Goal: Task Accomplishment & Management: Complete application form

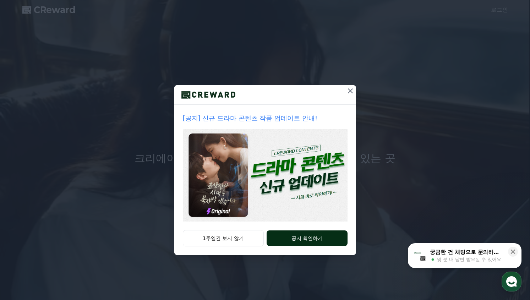
click at [301, 239] on button "공지 확인하기" at bounding box center [307, 239] width 81 height 16
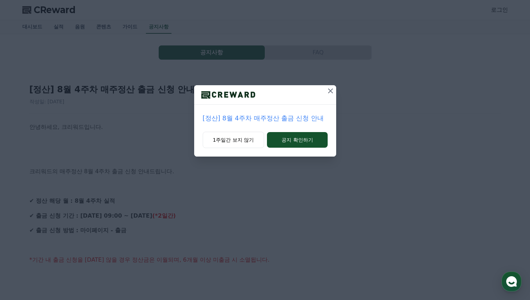
click at [338, 85] on div "[정산] 8월 4주차 매주정산 출금 신청 안내 1주일간 보지 않기 공지 확인하기" at bounding box center [265, 84] width 530 height 168
click at [333, 91] on icon at bounding box center [331, 91] width 9 height 9
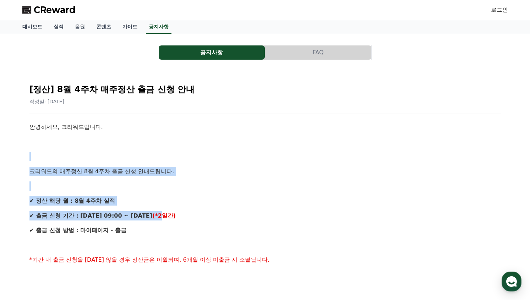
drag, startPoint x: 220, startPoint y: 225, endPoint x: 233, endPoint y: 228, distance: 13.1
click at [233, 228] on p "✔ 출금 신청 방법 : 마이페이지 - 출금" at bounding box center [265, 230] width 472 height 9
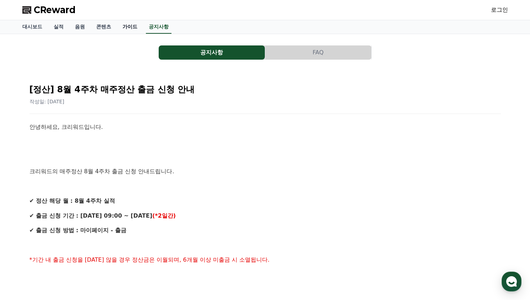
click at [137, 28] on link "가이드" at bounding box center [130, 27] width 26 height 14
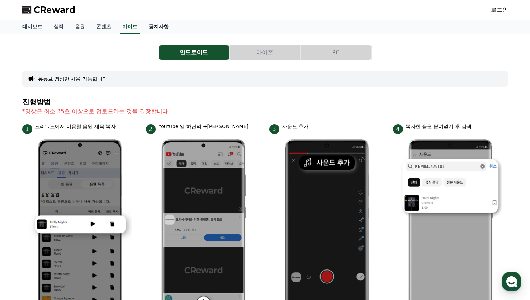
click at [165, 28] on link "공지사항" at bounding box center [158, 27] width 31 height 14
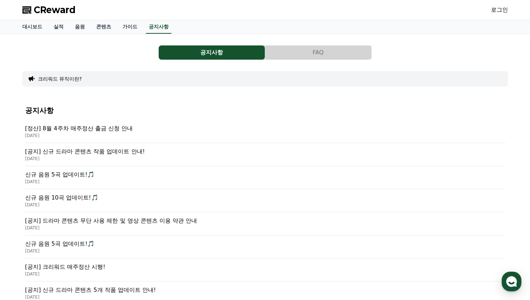
click at [117, 156] on p "2025-08-25" at bounding box center [265, 159] width 480 height 6
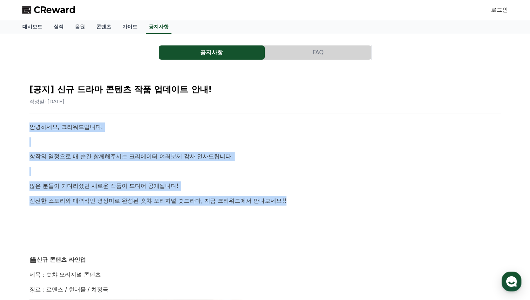
drag, startPoint x: 29, startPoint y: 115, endPoint x: 310, endPoint y: 202, distance: 293.4
click at [310, 202] on p "신선한 스토리와 매력적인 영상미로 완성된 숏챠 오리지널 숏드라마, 지금 크리워드에서 만나보세요!!" at bounding box center [265, 200] width 472 height 9
drag, startPoint x: 250, startPoint y: 179, endPoint x: 191, endPoint y: 109, distance: 91.2
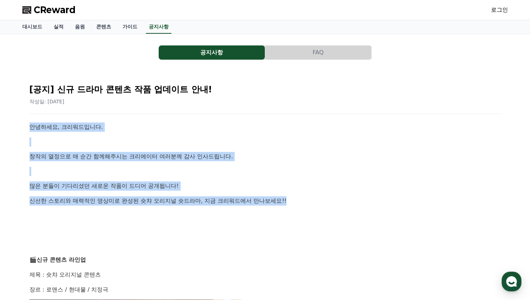
drag, startPoint x: 191, startPoint y: 109, endPoint x: 286, endPoint y: 208, distance: 136.7
drag, startPoint x: 287, startPoint y: 211, endPoint x: 175, endPoint y: 142, distance: 131.4
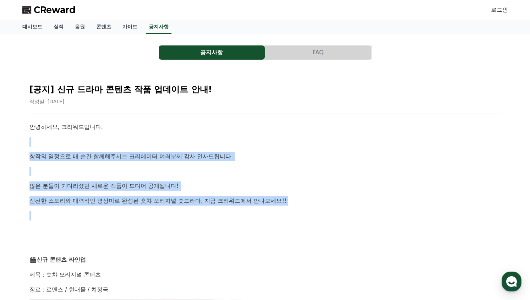
click at [175, 140] on p at bounding box center [265, 142] width 472 height 9
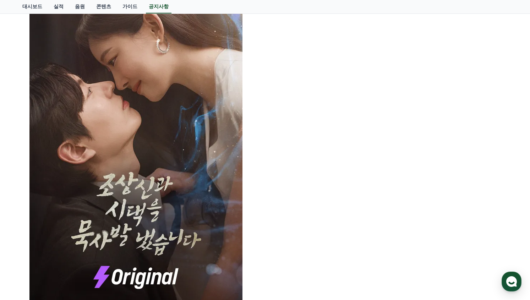
scroll to position [320, 0]
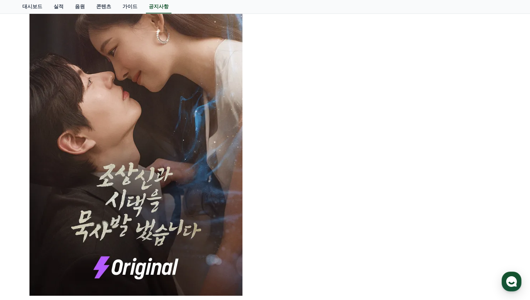
click at [383, 182] on p at bounding box center [265, 138] width 472 height 316
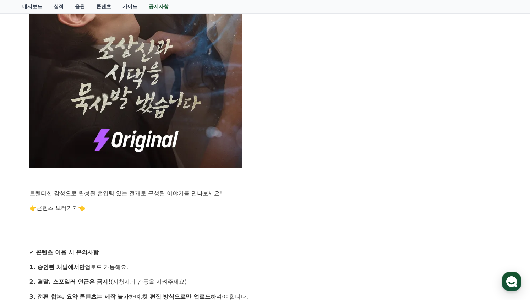
scroll to position [462, 0]
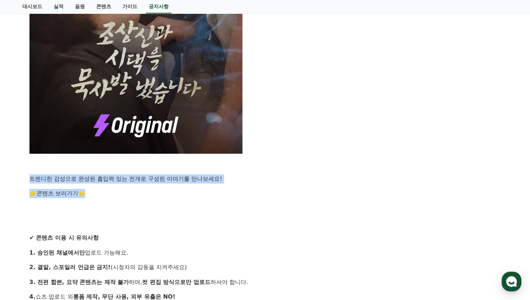
drag, startPoint x: 26, startPoint y: 183, endPoint x: 231, endPoint y: 188, distance: 205.1
click at [231, 188] on div "[공지] 신규 드라마 콘텐츠 작품 업데이트 안내! 작성일: 2025-08-25 안녕하세요, 크리워드입니다. 창작의 열정으로 매 순간 함께해주시…" at bounding box center [265, 36] width 480 height 848
click at [231, 188] on div "안녕하세요, 크리워드입니다. 창작의 열정으로 매 순간 함께해주시는 크리에이터 여러분께 감사 인사드립니다. 많은 분들이 기다리셨던 새로운 작품이…" at bounding box center [265, 48] width 472 height 774
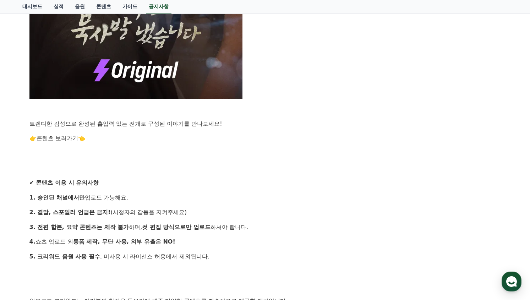
scroll to position [604, 0]
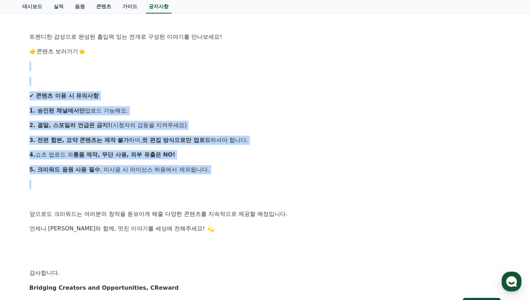
drag, startPoint x: 209, startPoint y: 166, endPoint x: 162, endPoint y: 69, distance: 107.1
click at [161, 83] on p at bounding box center [265, 81] width 472 height 9
drag, startPoint x: 161, startPoint y: 83, endPoint x: 241, endPoint y: 174, distance: 120.6
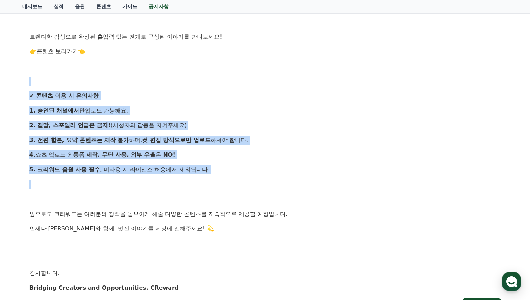
click at [241, 174] on p "5. 크리워드 음원 사용 필수 , 미사용 시 라이선스 허용에서 제외됩니다." at bounding box center [265, 169] width 472 height 9
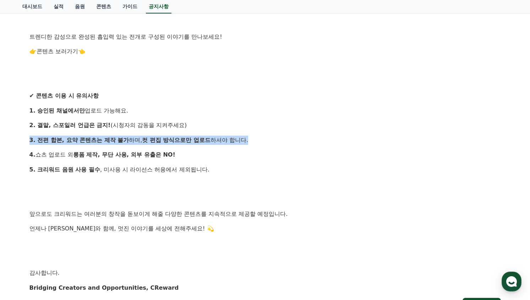
drag, startPoint x: 25, startPoint y: 136, endPoint x: 285, endPoint y: 144, distance: 260.2
click at [285, 144] on p "3. 전편 합본, 요약 콘텐츠는 제작 불가 하며, 컷 편집 방식으로만 업로드 하셔야 합니다." at bounding box center [265, 140] width 472 height 9
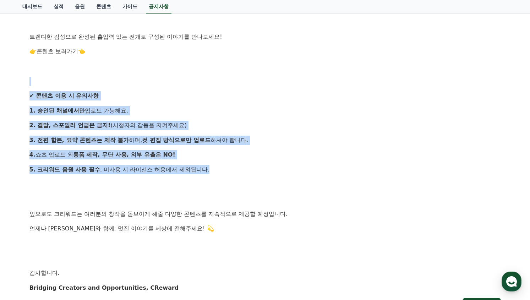
drag, startPoint x: 244, startPoint y: 173, endPoint x: 227, endPoint y: 77, distance: 97.8
click at [227, 77] on p at bounding box center [265, 81] width 472 height 9
drag, startPoint x: 226, startPoint y: 85, endPoint x: 238, endPoint y: 164, distance: 79.4
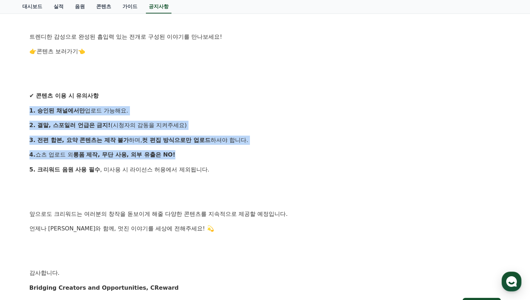
drag, startPoint x: 234, startPoint y: 142, endPoint x: 233, endPoint y: 84, distance: 58.6
click at [233, 83] on p at bounding box center [265, 81] width 472 height 9
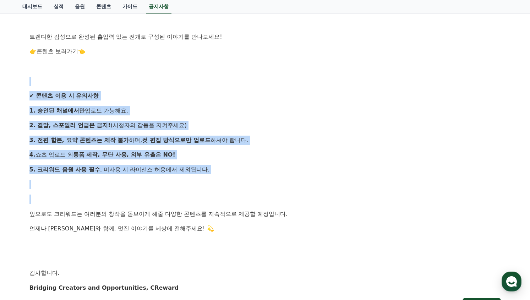
drag, startPoint x: 233, startPoint y: 83, endPoint x: 246, endPoint y: 181, distance: 98.2
click at [246, 181] on p at bounding box center [265, 184] width 472 height 9
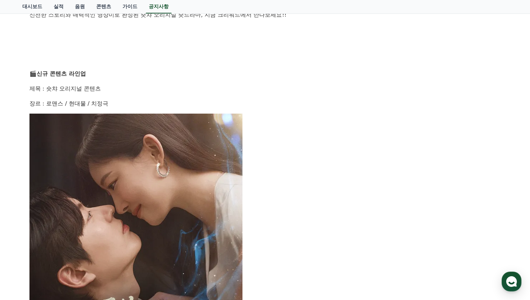
scroll to position [186, 0]
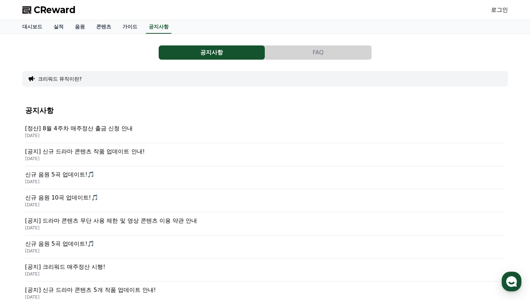
scroll to position [178, 0]
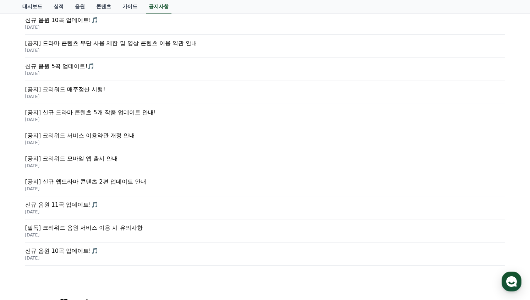
click at [141, 187] on p "2025-04-11" at bounding box center [265, 189] width 480 height 6
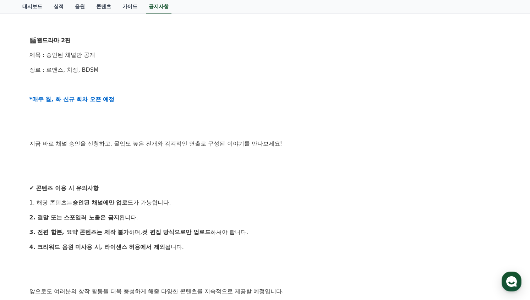
click at [94, 101] on strong "*매주 월, 화 신규 회차 오픈 예정" at bounding box center [71, 99] width 85 height 7
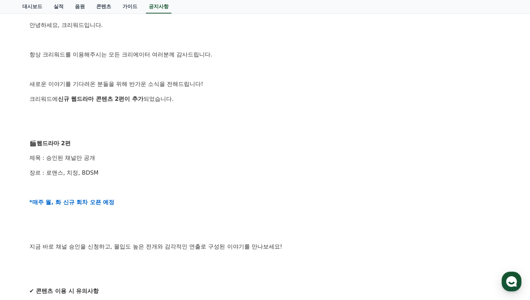
scroll to position [98, 0]
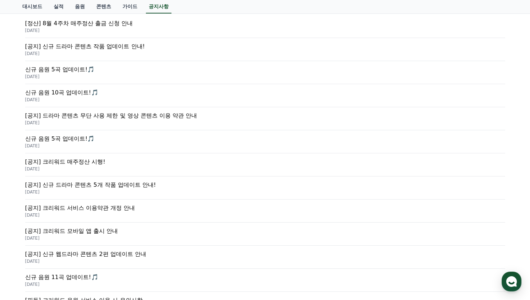
scroll to position [104, 0]
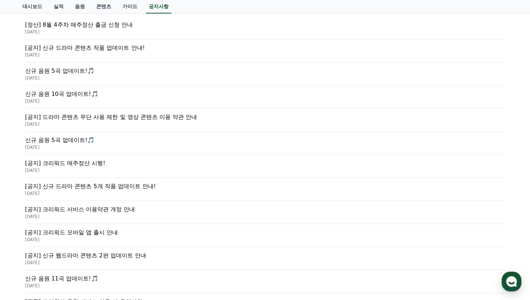
click at [120, 127] on div "[공지] 드라마 콘텐츠 무단 사용 제한 및 영상 콘텐츠 이용 약관 안내 2025-07-23" at bounding box center [265, 120] width 480 height 23
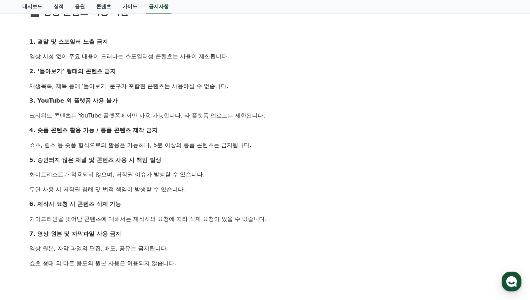
scroll to position [462, 0]
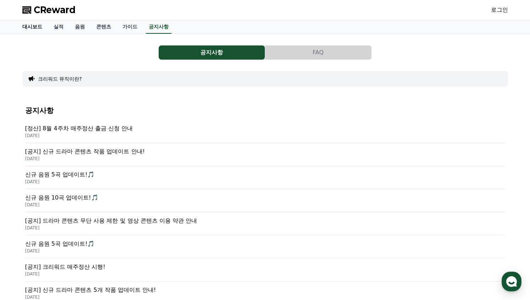
click at [40, 22] on div "CReward 로그인 대시보드 실적 음원 콘텐츠 가이드 공지사항 공지사항 FAQ 크리워드 뮤직이란? 공지사항 [정산] 8월 4주차 매주정산 출…" at bounding box center [265, 273] width 530 height 546
drag, startPoint x: 40, startPoint y: 22, endPoint x: 24, endPoint y: 28, distance: 16.8
click at [38, 26] on link "대시보드" at bounding box center [32, 27] width 31 height 14
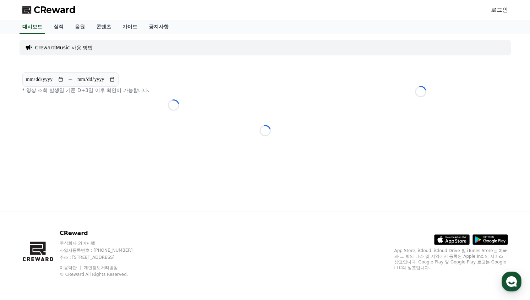
click at [500, 10] on link "로그인" at bounding box center [499, 10] width 17 height 9
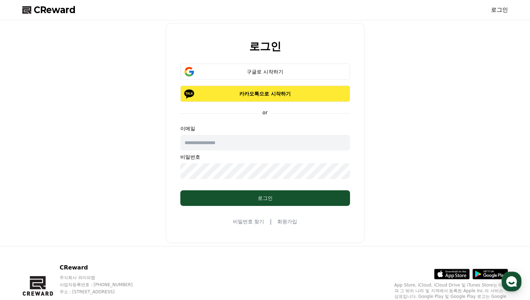
click at [260, 102] on button "카카오톡으로 시작하기" at bounding box center [266, 94] width 170 height 16
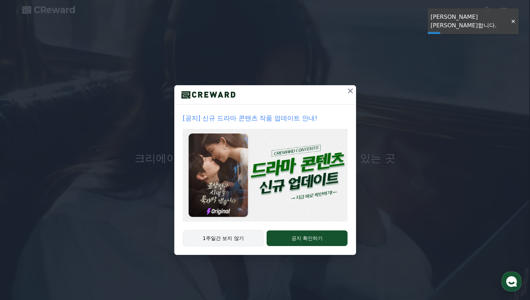
click at [241, 239] on button "1주일간 보지 않기" at bounding box center [223, 238] width 81 height 16
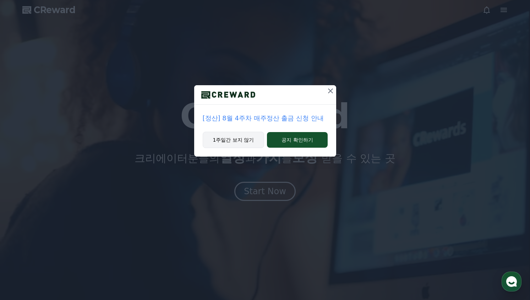
click at [239, 143] on button "1주일간 보지 않기" at bounding box center [234, 140] width 62 height 16
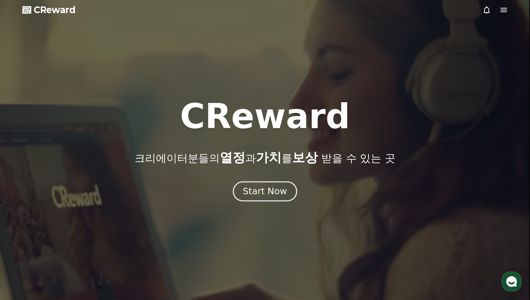
click at [266, 183] on button "Start Now" at bounding box center [265, 191] width 64 height 20
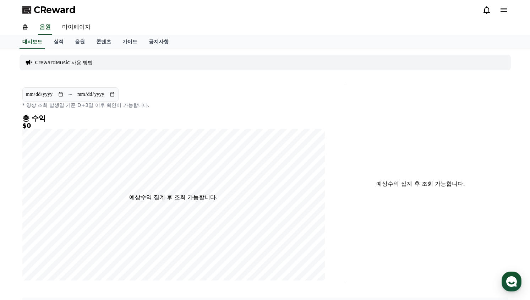
click at [489, 68] on div "CrewardMusic 사용 방법" at bounding box center [266, 63] width 492 height 16
drag, startPoint x: 107, startPoint y: 102, endPoint x: 59, endPoint y: 107, distance: 47.6
click at [106, 102] on p "* 영상 조회 발생일 기준 D+3일 이후 확인이 가능합니다." at bounding box center [173, 105] width 303 height 7
click at [33, 115] on h4 "총 수익" at bounding box center [173, 118] width 303 height 8
click at [158, 162] on div "**********" at bounding box center [265, 192] width 497 height 286
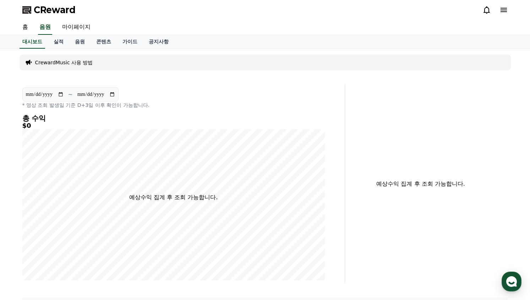
click at [59, 91] on input "**********" at bounding box center [45, 95] width 38 height 8
drag, startPoint x: 164, startPoint y: 93, endPoint x: 80, endPoint y: 54, distance: 92.3
click at [160, 92] on div "**********" at bounding box center [173, 97] width 303 height 21
click at [75, 29] on link "마이페이지" at bounding box center [76, 27] width 40 height 15
select select "**********"
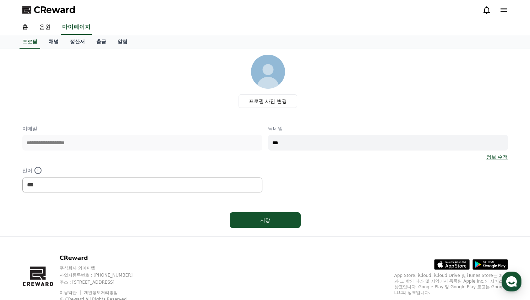
drag, startPoint x: 322, startPoint y: 140, endPoint x: 311, endPoint y: 142, distance: 11.2
click at [320, 141] on input "***" at bounding box center [388, 143] width 240 height 16
click at [211, 142] on div "**********" at bounding box center [265, 159] width 486 height 68
type input "*"
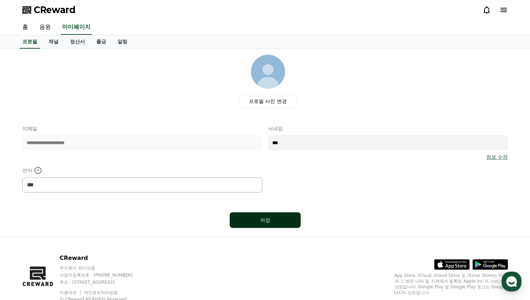
type input "***"
click at [266, 223] on div "저장" at bounding box center [265, 220] width 43 height 7
select select "**********"
click at [28, 25] on link "홈" at bounding box center [25, 27] width 17 height 15
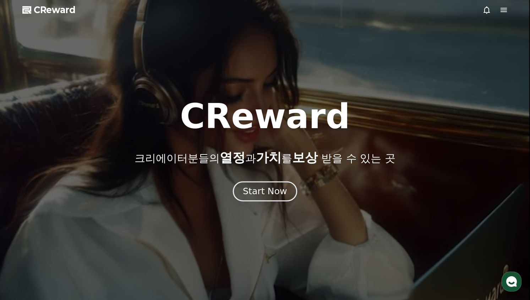
click at [287, 188] on button "Start Now" at bounding box center [265, 191] width 64 height 20
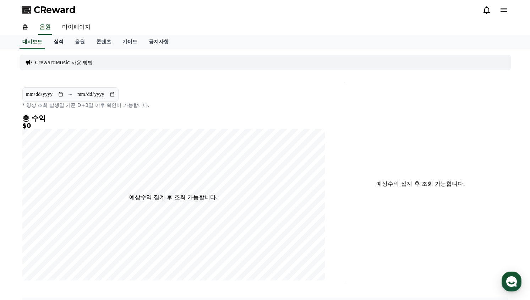
click at [61, 40] on link "실적" at bounding box center [58, 42] width 21 height 14
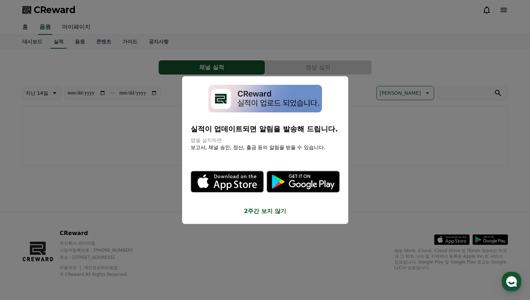
click at [260, 210] on button "2주간 보지 않기" at bounding box center [265, 211] width 149 height 9
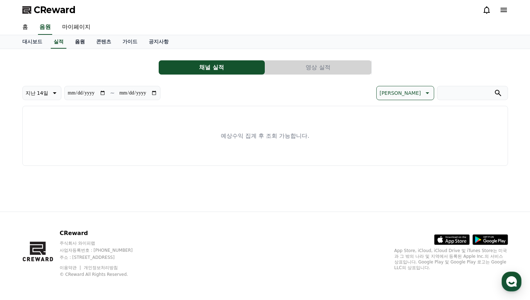
click at [77, 39] on link "음원" at bounding box center [79, 42] width 21 height 14
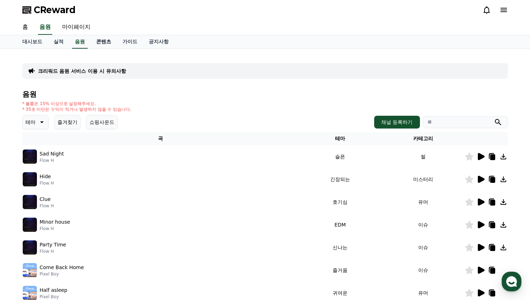
click at [106, 46] on link "콘텐츠" at bounding box center [104, 42] width 26 height 14
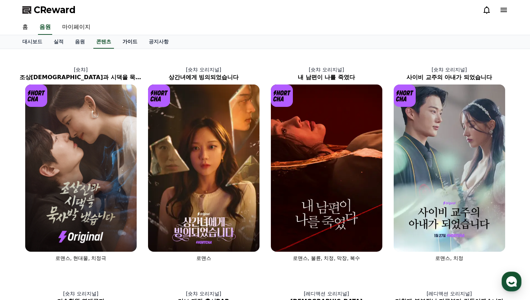
click at [135, 45] on link "가이드" at bounding box center [130, 42] width 26 height 14
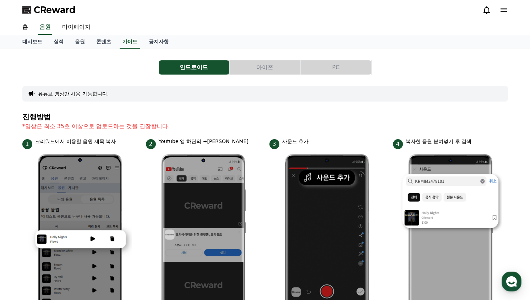
drag, startPoint x: 21, startPoint y: 127, endPoint x: 224, endPoint y: 126, distance: 202.5
click at [224, 126] on p "*영상은 최소 35초 이상으로 업로드하는 것을 권장합니다." at bounding box center [265, 126] width 486 height 9
click at [87, 23] on link "마이페이지" at bounding box center [76, 27] width 40 height 15
select select "**********"
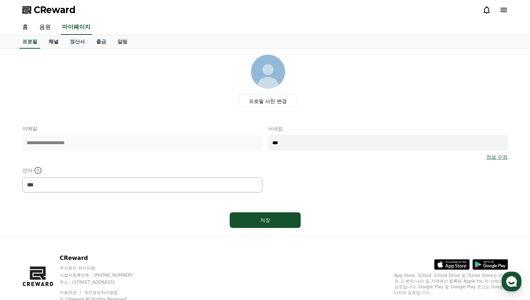
click at [53, 43] on link "채널" at bounding box center [53, 42] width 21 height 14
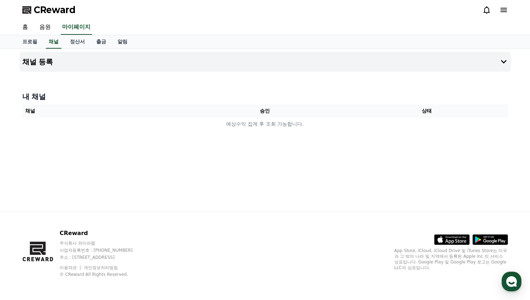
click at [86, 51] on div "채널 등록 내 채널 채널 승인 상태 예상수익 집계 후 조회 가능합니다." at bounding box center [265, 130] width 497 height 163
click at [85, 59] on button "채널 등록" at bounding box center [266, 62] width 492 height 20
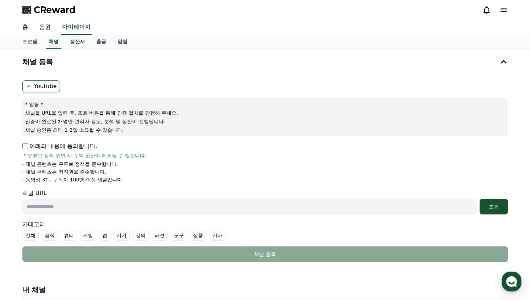
click at [54, 146] on p "아래의 내용에 동의합니다." at bounding box center [59, 146] width 75 height 9
click at [29, 144] on p "아래의 내용에 동의합니다." at bounding box center [59, 146] width 75 height 9
click at [64, 214] on input "text" at bounding box center [249, 207] width 455 height 16
paste input "**********"
type input "**********"
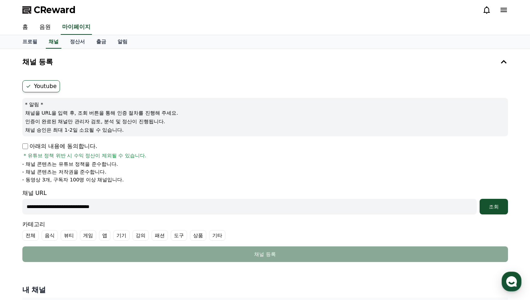
click at [119, 173] on li "- 채널 콘텐츠는 저작권을 준수합니다." at bounding box center [265, 171] width 486 height 7
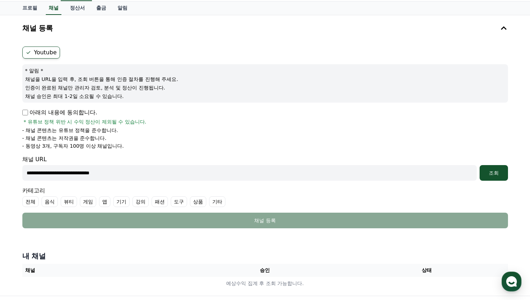
scroll to position [71, 0]
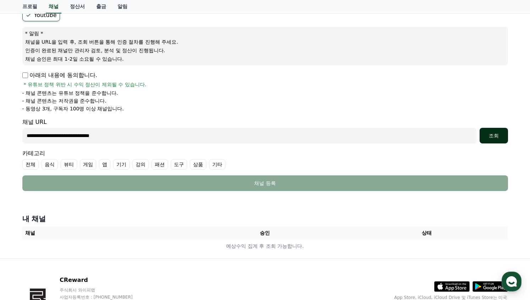
click at [501, 133] on div "조회" at bounding box center [494, 135] width 23 height 7
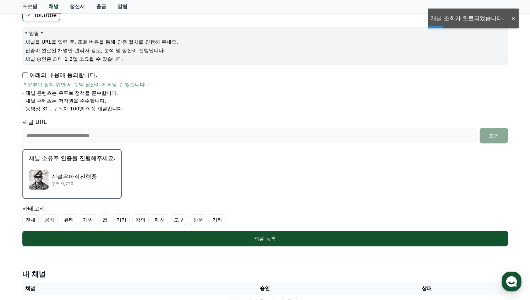
click at [92, 177] on p "전설은아직진행중" at bounding box center [74, 177] width 45 height 9
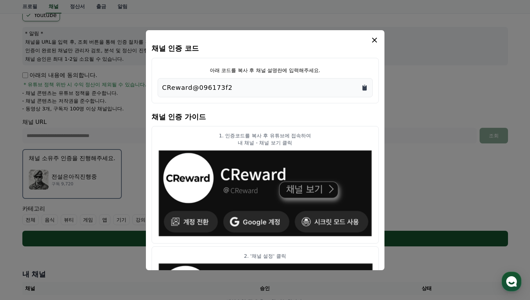
click at [363, 89] on icon "Copy to clipboard" at bounding box center [365, 87] width 4 height 5
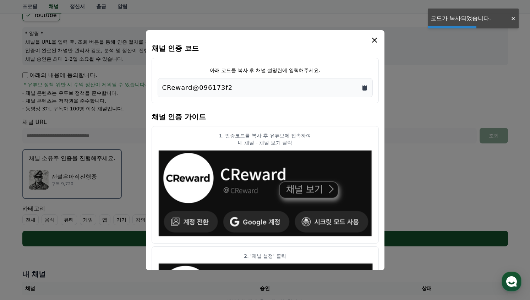
click at [366, 88] on icon "Copy to clipboard" at bounding box center [365, 87] width 4 height 5
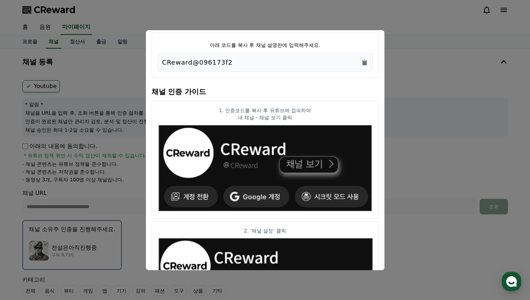
scroll to position [0, 0]
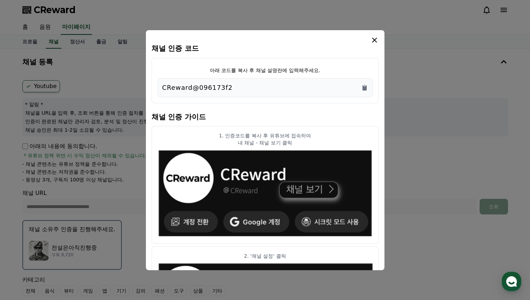
click at [376, 37] on icon "modal" at bounding box center [375, 40] width 9 height 9
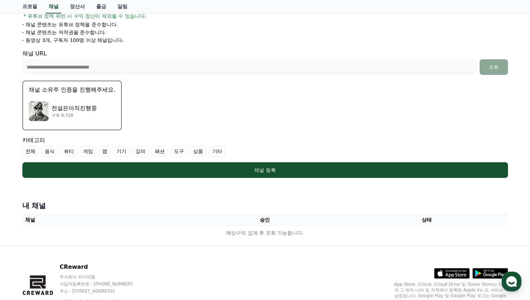
scroll to position [142, 0]
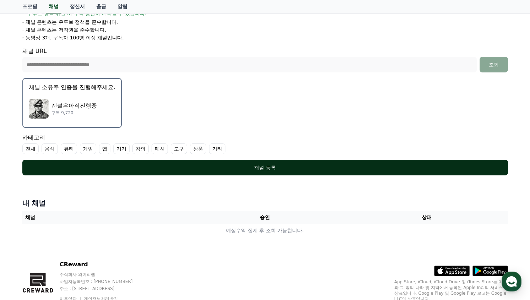
click at [270, 171] on div "채널 등록" at bounding box center [266, 167] width 458 height 7
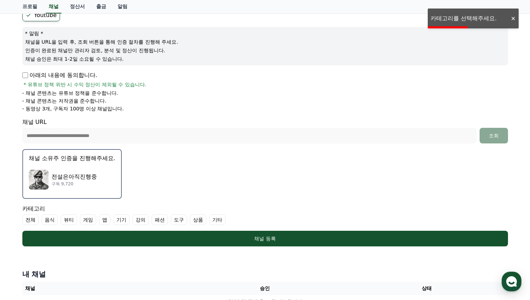
scroll to position [107, 0]
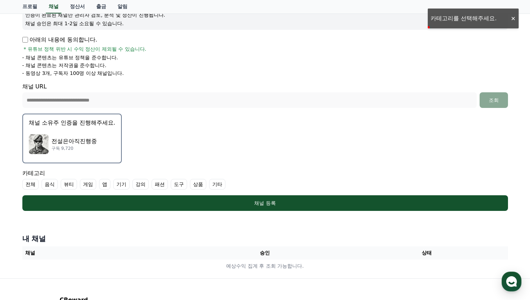
click at [222, 187] on label "기타" at bounding box center [217, 184] width 16 height 11
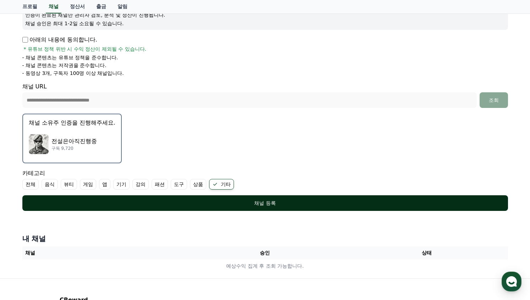
click at [141, 199] on button "채널 등록" at bounding box center [265, 203] width 486 height 16
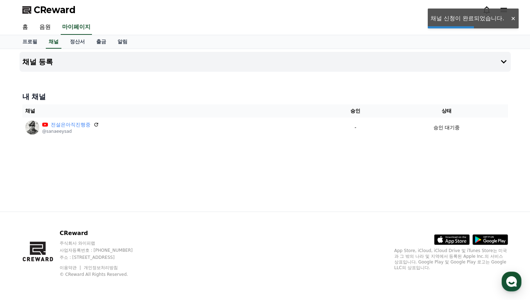
drag, startPoint x: 0, startPoint y: 0, endPoint x: 183, endPoint y: 189, distance: 262.6
click at [183, 189] on div "채널 등록 내 채널 채널 승인 상태 전설은아직진행중 @sanaeeysad - 승인 대기중" at bounding box center [265, 130] width 497 height 163
